Goal: Task Accomplishment & Management: Manage account settings

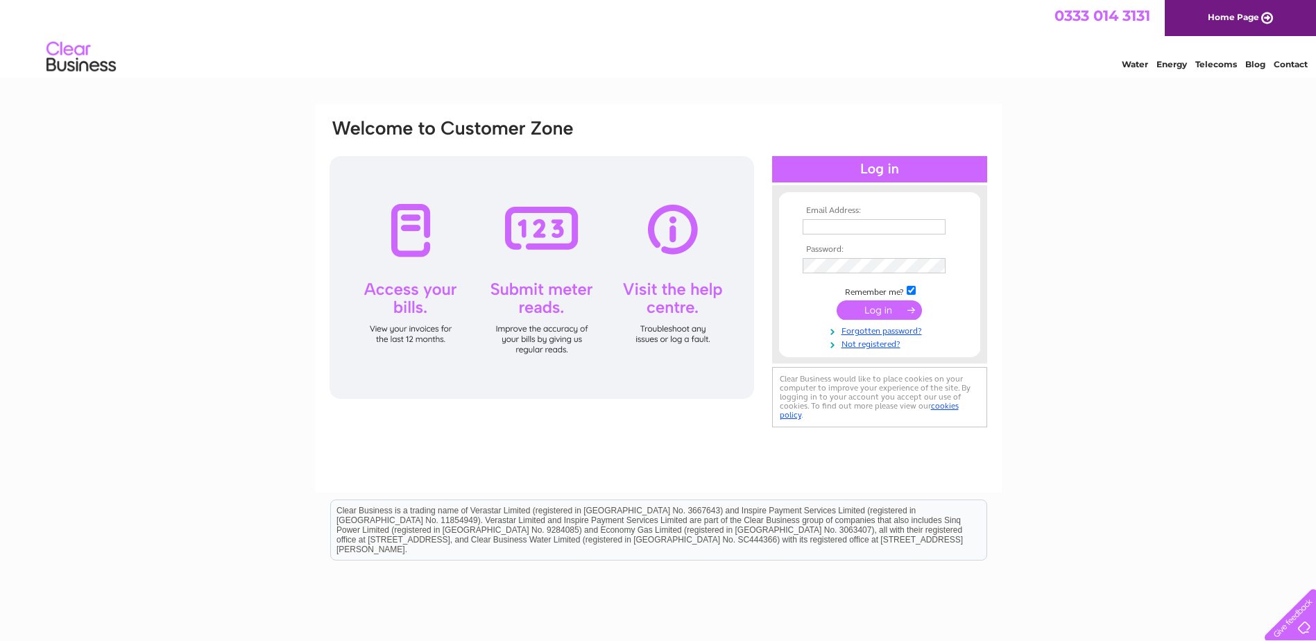
type input "enquiries@prestigecarspecialists.com"
click at [872, 307] on input "submit" at bounding box center [879, 309] width 85 height 19
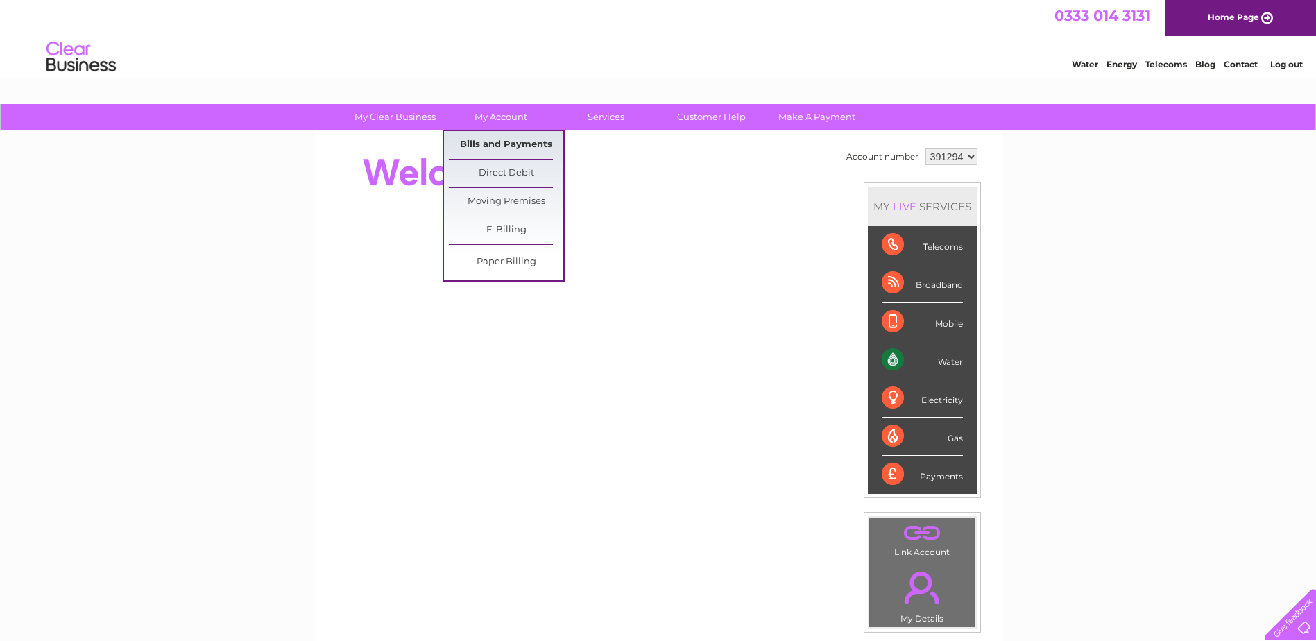
click at [488, 148] on link "Bills and Payments" at bounding box center [506, 145] width 114 height 28
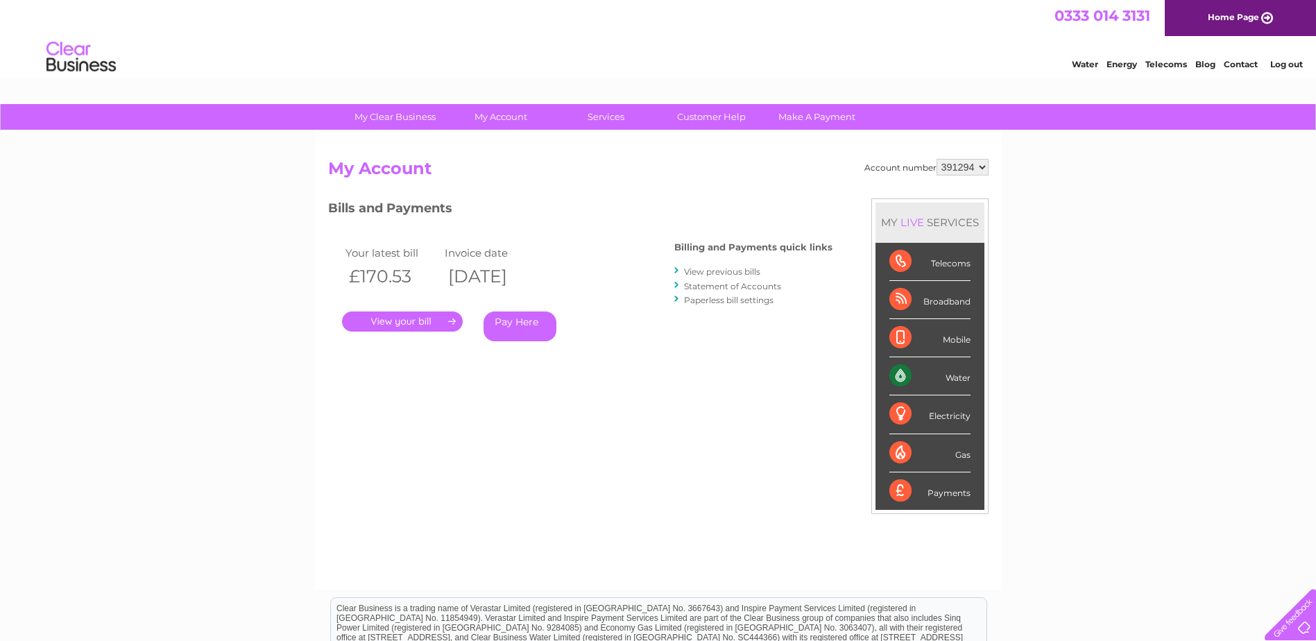
click at [436, 322] on link "." at bounding box center [402, 322] width 121 height 20
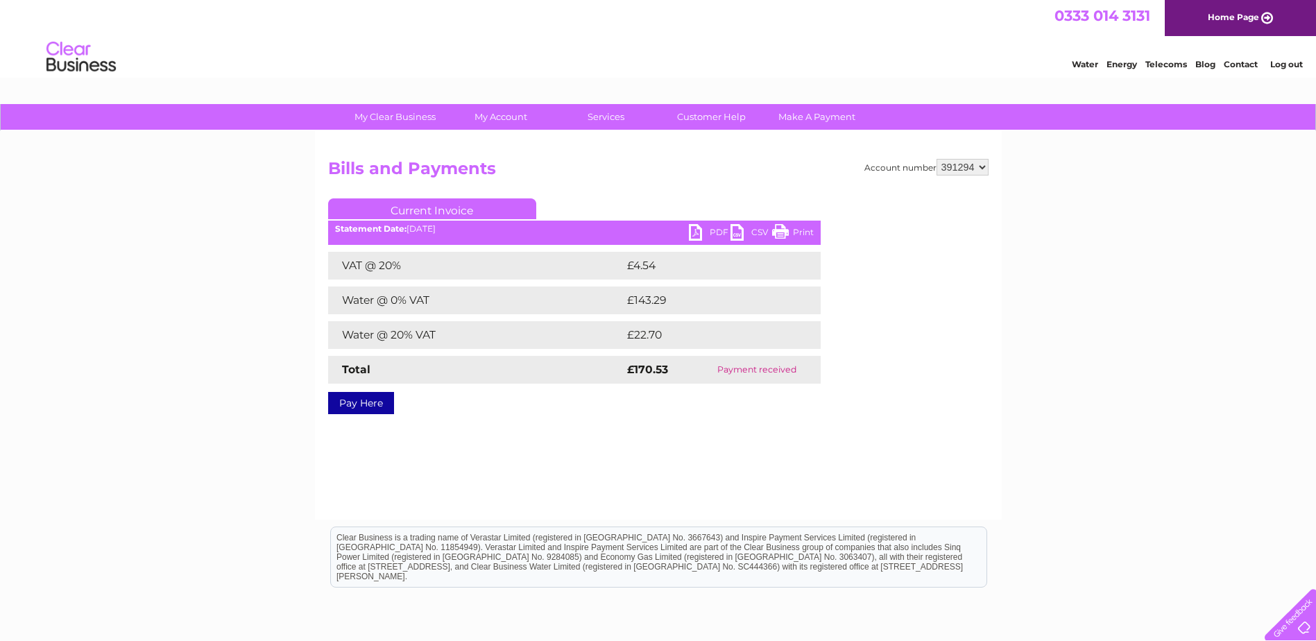
click at [702, 230] on link "PDF" at bounding box center [710, 234] width 42 height 20
